Goal: Task Accomplishment & Management: Use online tool/utility

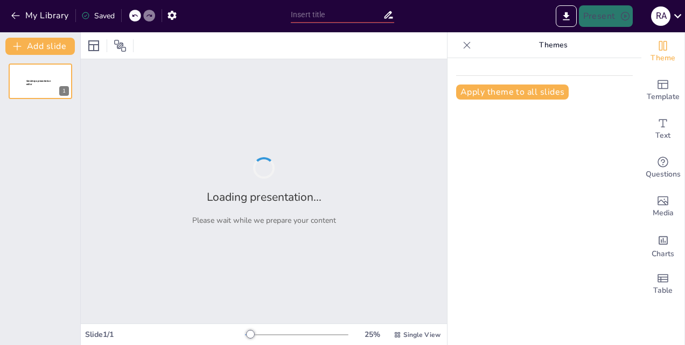
type input "Ensuring Safe Operations: Comprehensive Procedures for Marine Gas Turbine Start…"
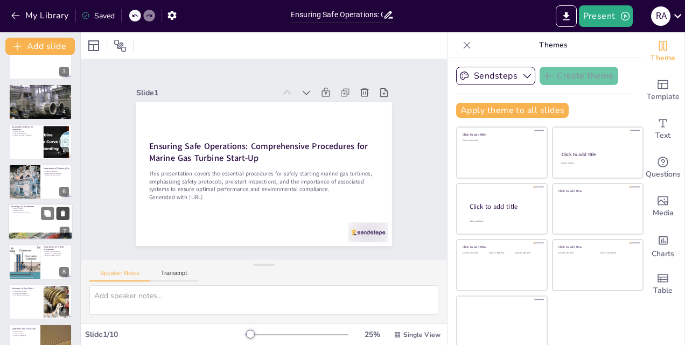
scroll to position [123, 0]
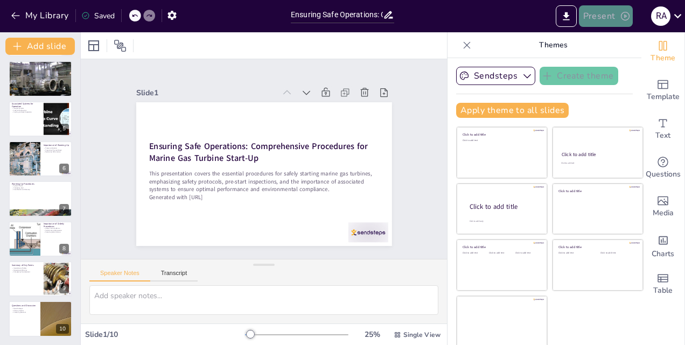
click at [599, 13] on button "Present" at bounding box center [606, 16] width 54 height 22
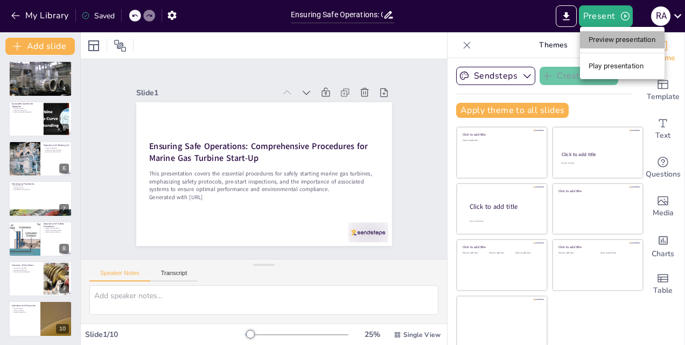
click at [604, 42] on li "Preview presentation" at bounding box center [622, 39] width 85 height 17
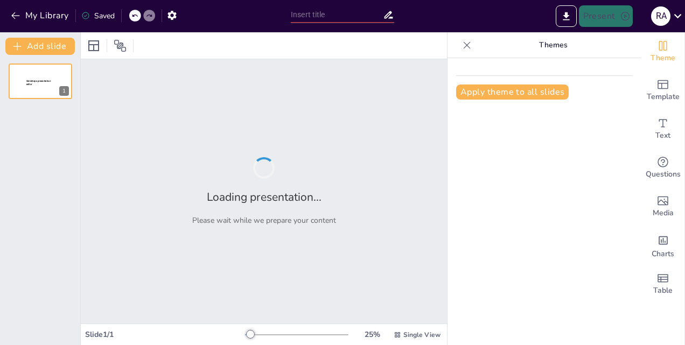
type input "Ensuring Safe Operations: Comprehensive Procedures for Marine Gas Turbine Start…"
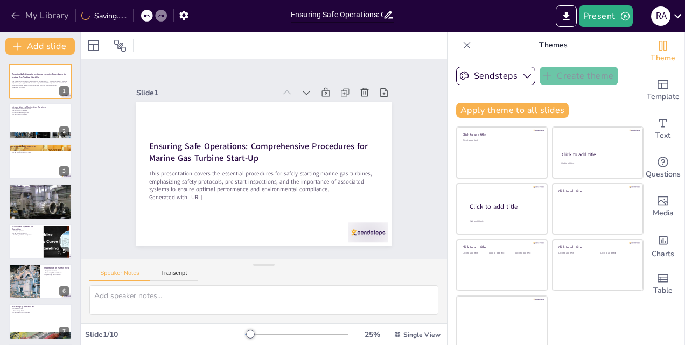
click at [36, 13] on button "My Library" at bounding box center [40, 15] width 65 height 17
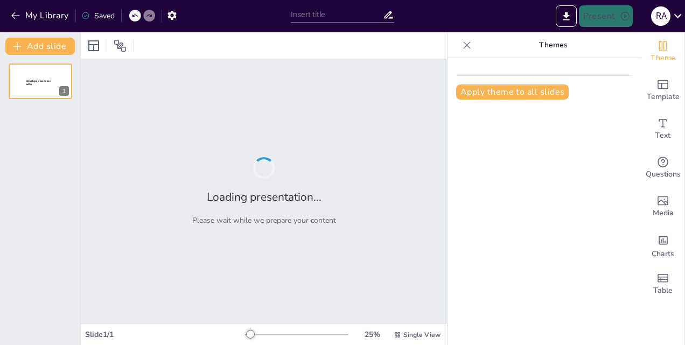
type input "New Sendsteps"
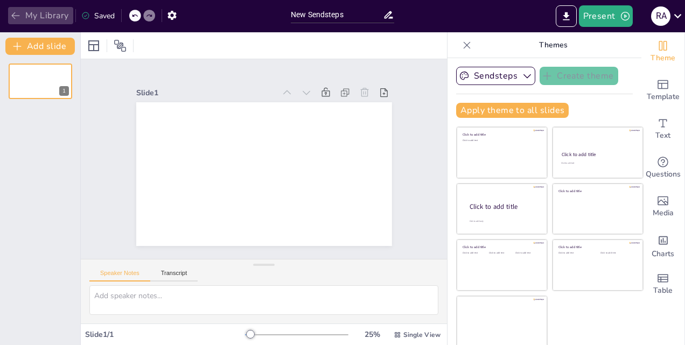
click at [14, 15] on icon "button" at bounding box center [15, 15] width 11 height 11
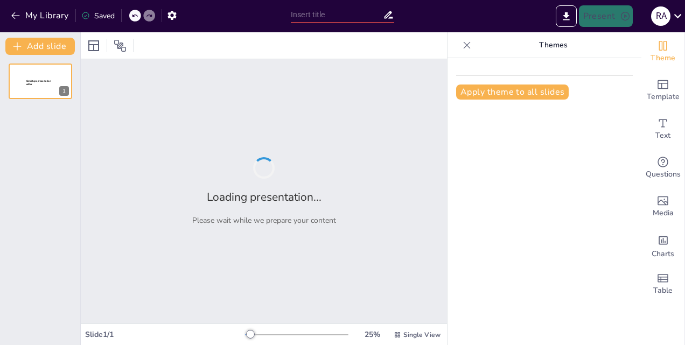
type input "**Understanding the Fundamentals: Stress, Strain, and Load Explained**"
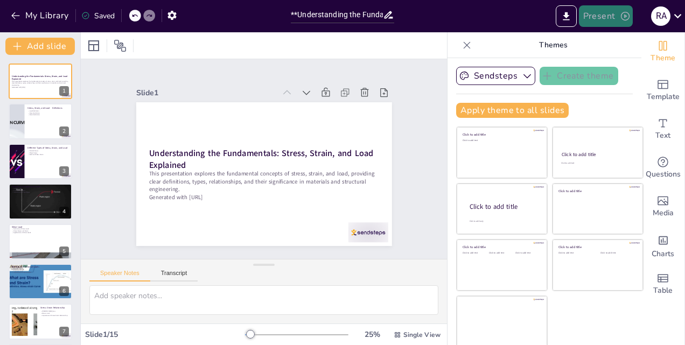
click at [607, 19] on button "Present" at bounding box center [606, 16] width 54 height 22
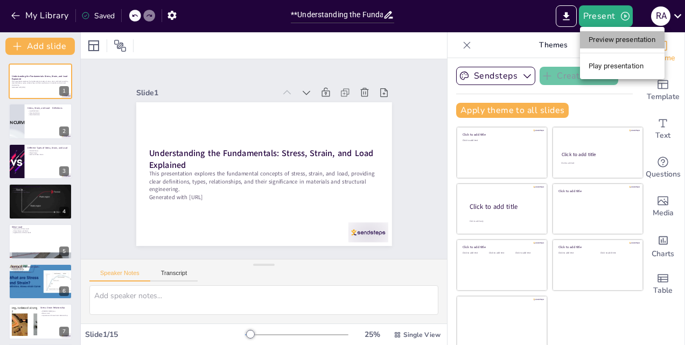
click at [612, 36] on li "Preview presentation" at bounding box center [622, 39] width 85 height 17
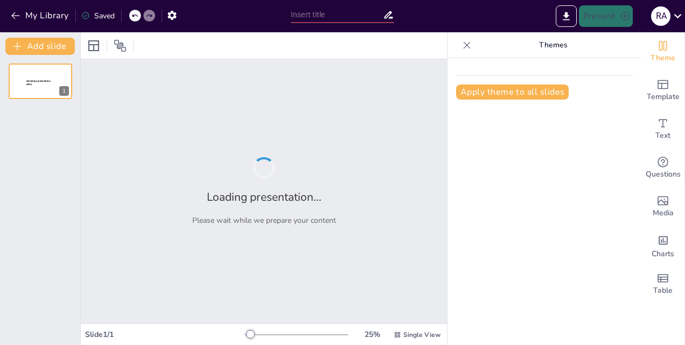
type input "**Understanding the Fundamentals: Stress, Strain, and Load Explained**"
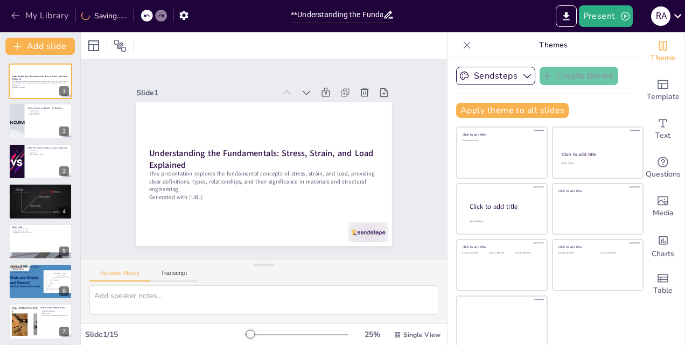
click at [46, 19] on button "My Library" at bounding box center [40, 15] width 65 height 17
